Goal: Navigation & Orientation: Understand site structure

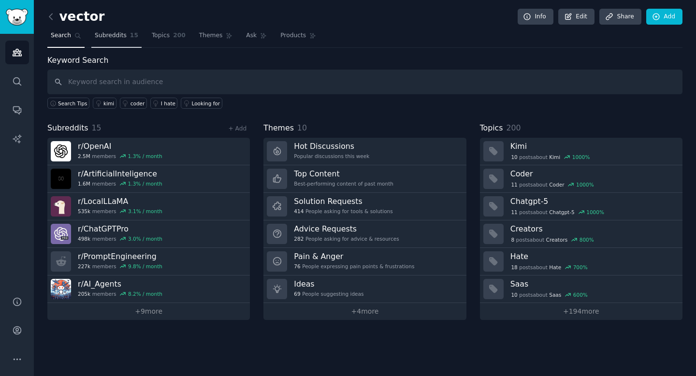
click at [116, 34] on span "Subreddits" at bounding box center [111, 35] width 32 height 9
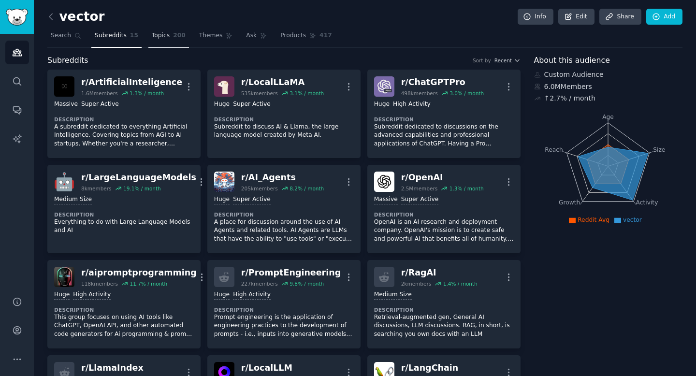
click at [174, 36] on span "200" at bounding box center [179, 35] width 13 height 9
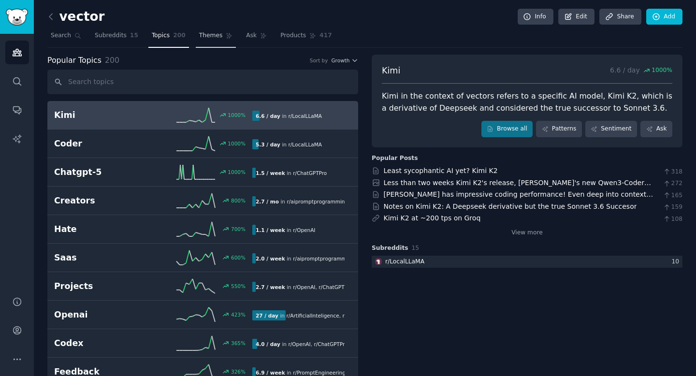
click at [206, 39] on span "Themes" at bounding box center [211, 35] width 24 height 9
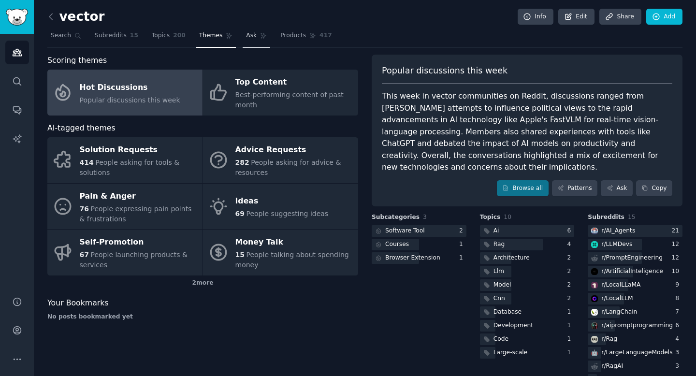
click at [256, 41] on link "Ask" at bounding box center [257, 38] width 28 height 20
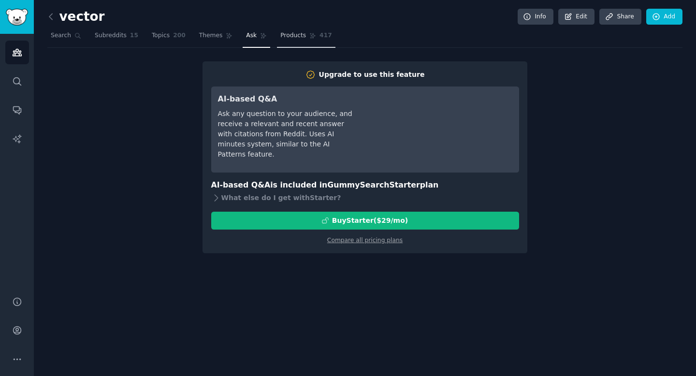
click at [322, 39] on span "417" at bounding box center [326, 35] width 13 height 9
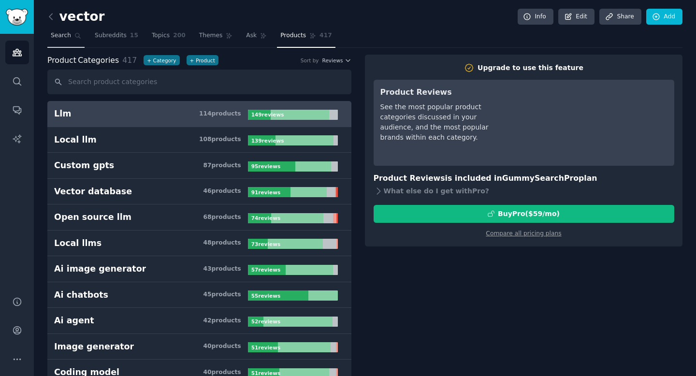
click at [71, 38] on link "Search" at bounding box center [65, 38] width 37 height 20
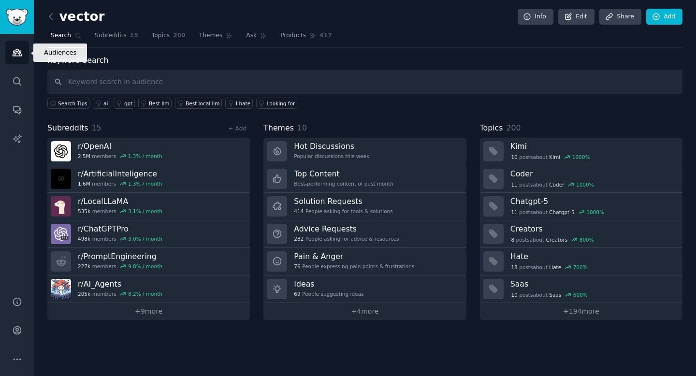
click at [6, 61] on link "Audiences" at bounding box center [17, 53] width 24 height 24
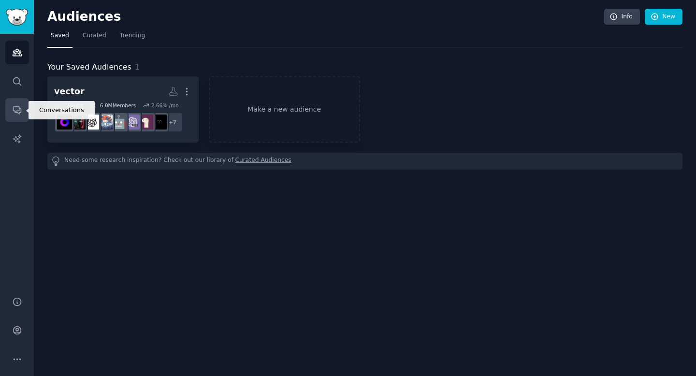
click at [18, 115] on link "Conversations" at bounding box center [17, 110] width 24 height 24
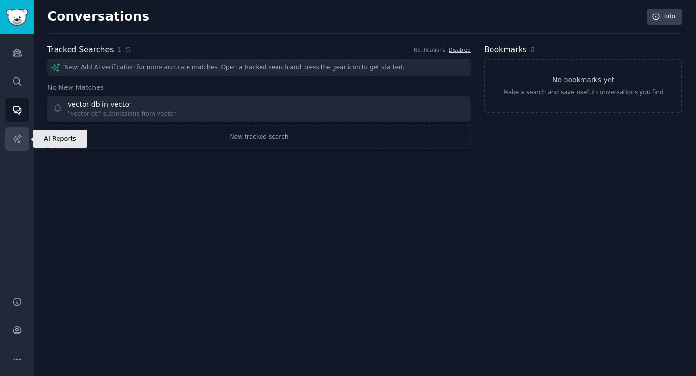
click at [17, 139] on icon "Sidebar" at bounding box center [17, 138] width 8 height 8
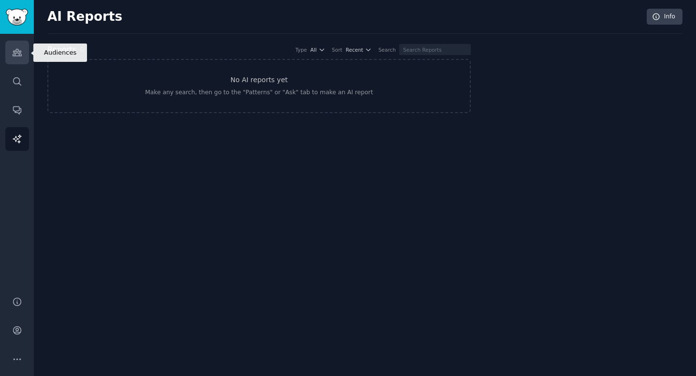
click at [19, 59] on link "Audiences" at bounding box center [17, 53] width 24 height 24
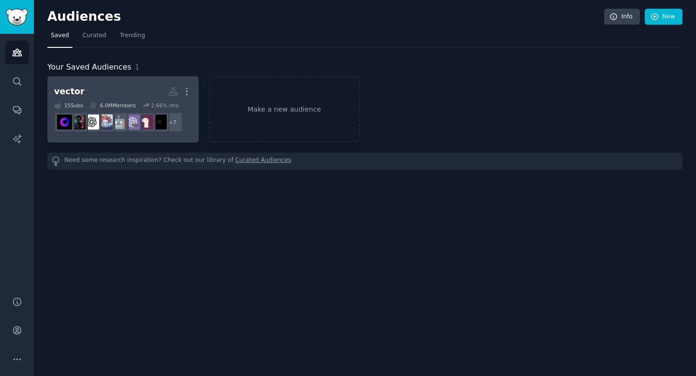
click at [116, 88] on h2 "vector More" at bounding box center [123, 91] width 138 height 17
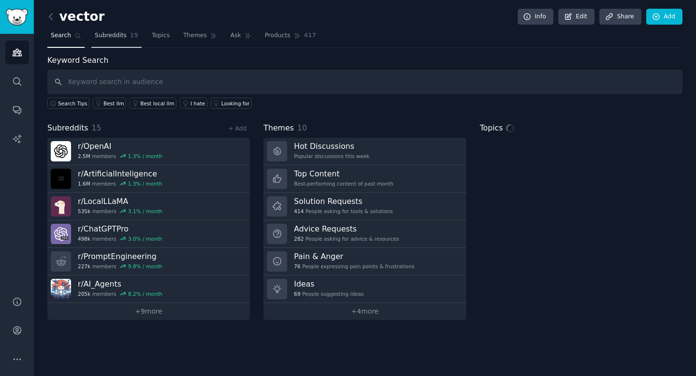
click at [124, 41] on link "Subreddits 15" at bounding box center [116, 38] width 50 height 20
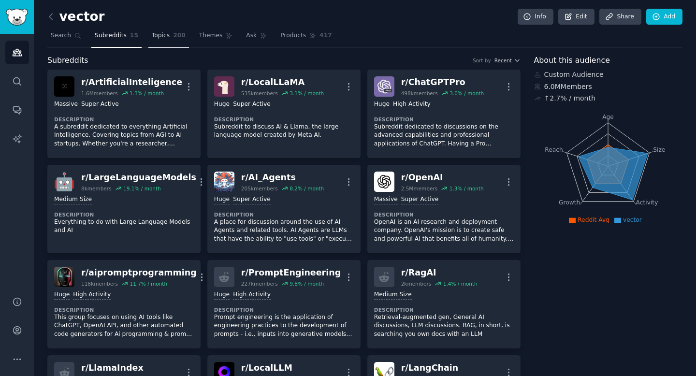
click at [177, 34] on span "200" at bounding box center [179, 35] width 13 height 9
